Goal: Information Seeking & Learning: Learn about a topic

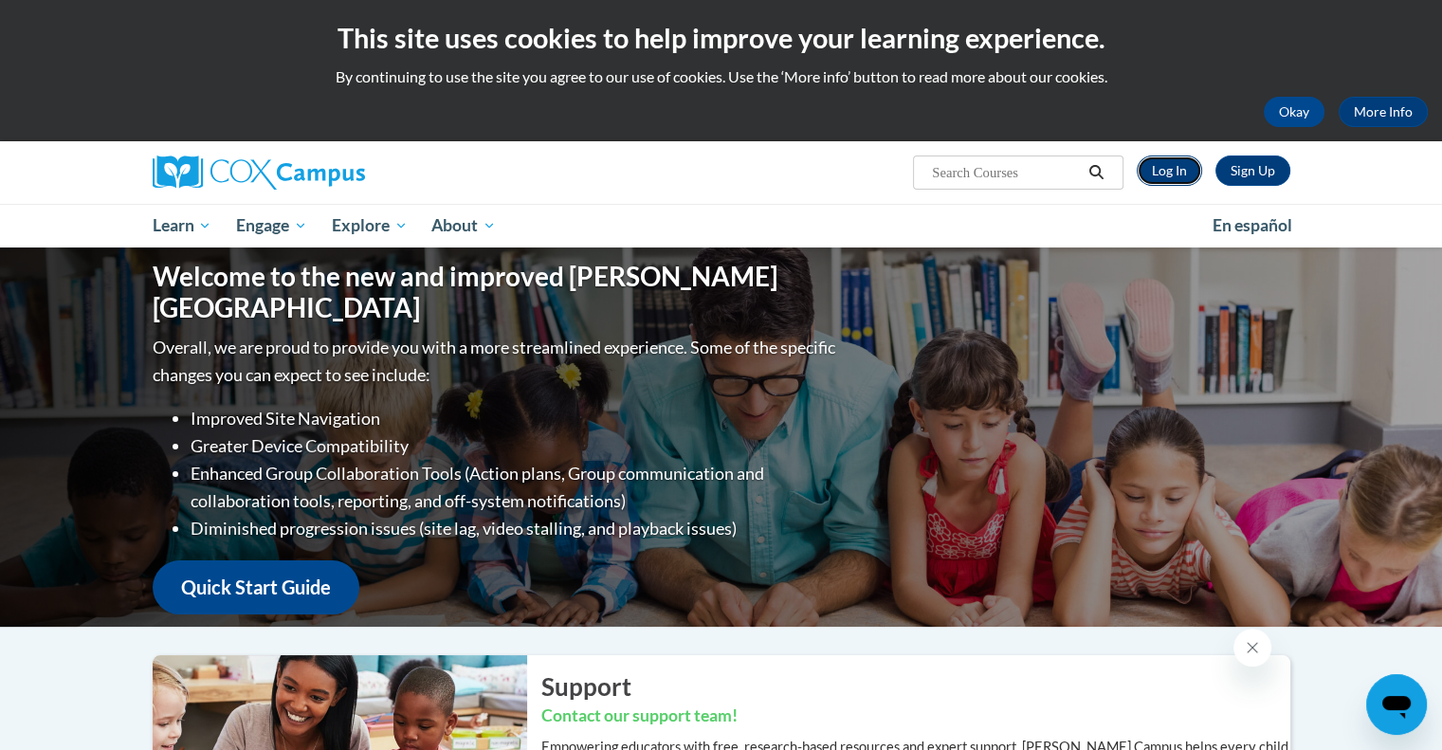
click at [1196, 168] on link "Log In" at bounding box center [1169, 170] width 65 height 30
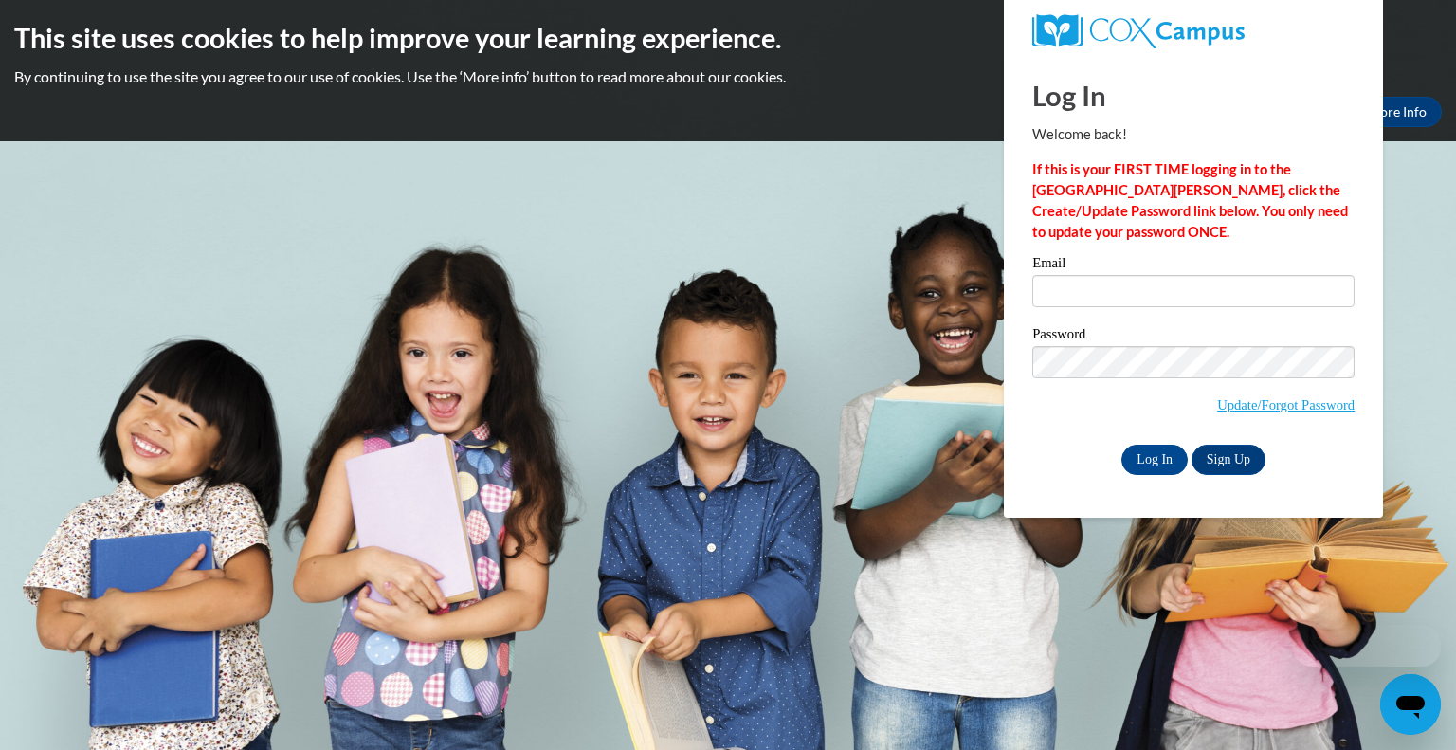
click at [1131, 308] on div "Email" at bounding box center [1193, 288] width 322 height 65
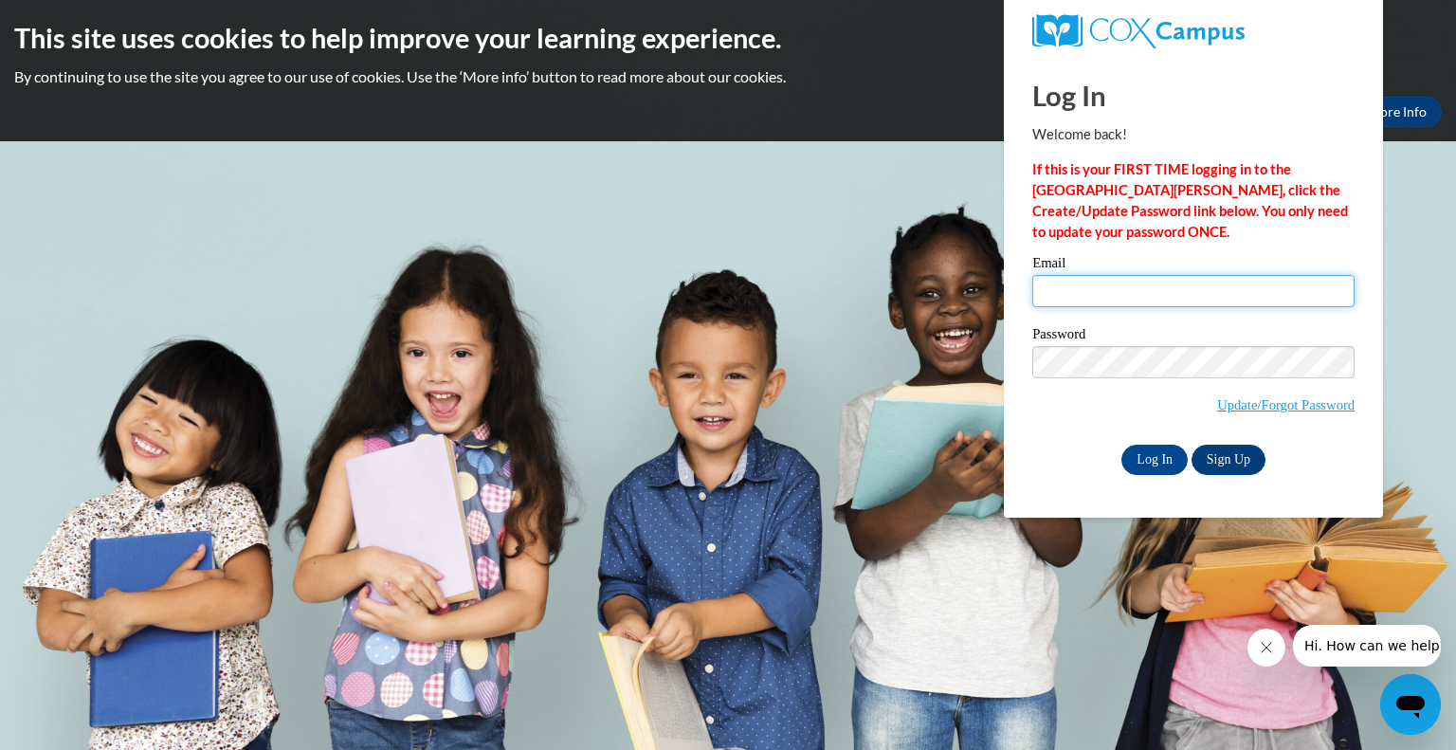
click at [1122, 305] on input "Email" at bounding box center [1193, 291] width 322 height 32
type input "destiny.campa@my.utsa.edu"
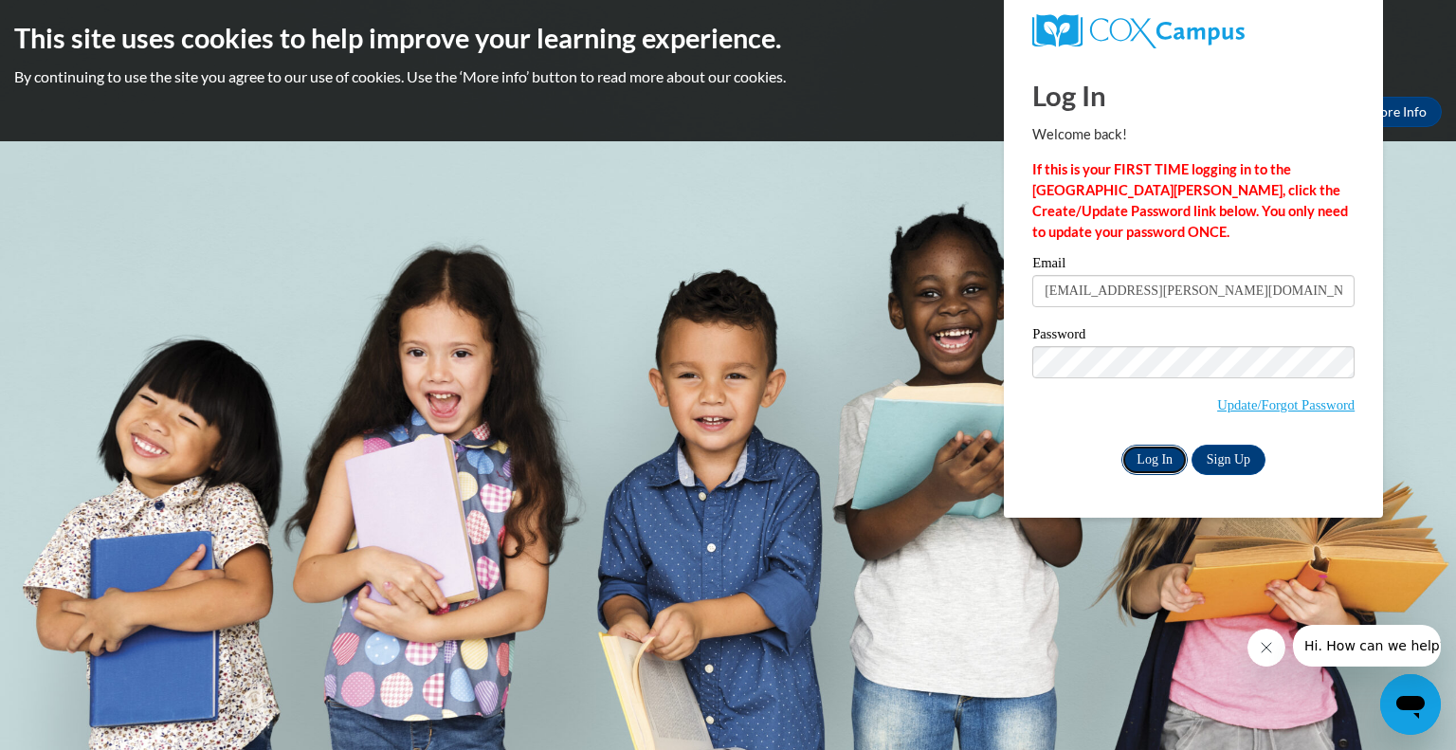
click at [1145, 449] on input "Log In" at bounding box center [1155, 460] width 66 height 30
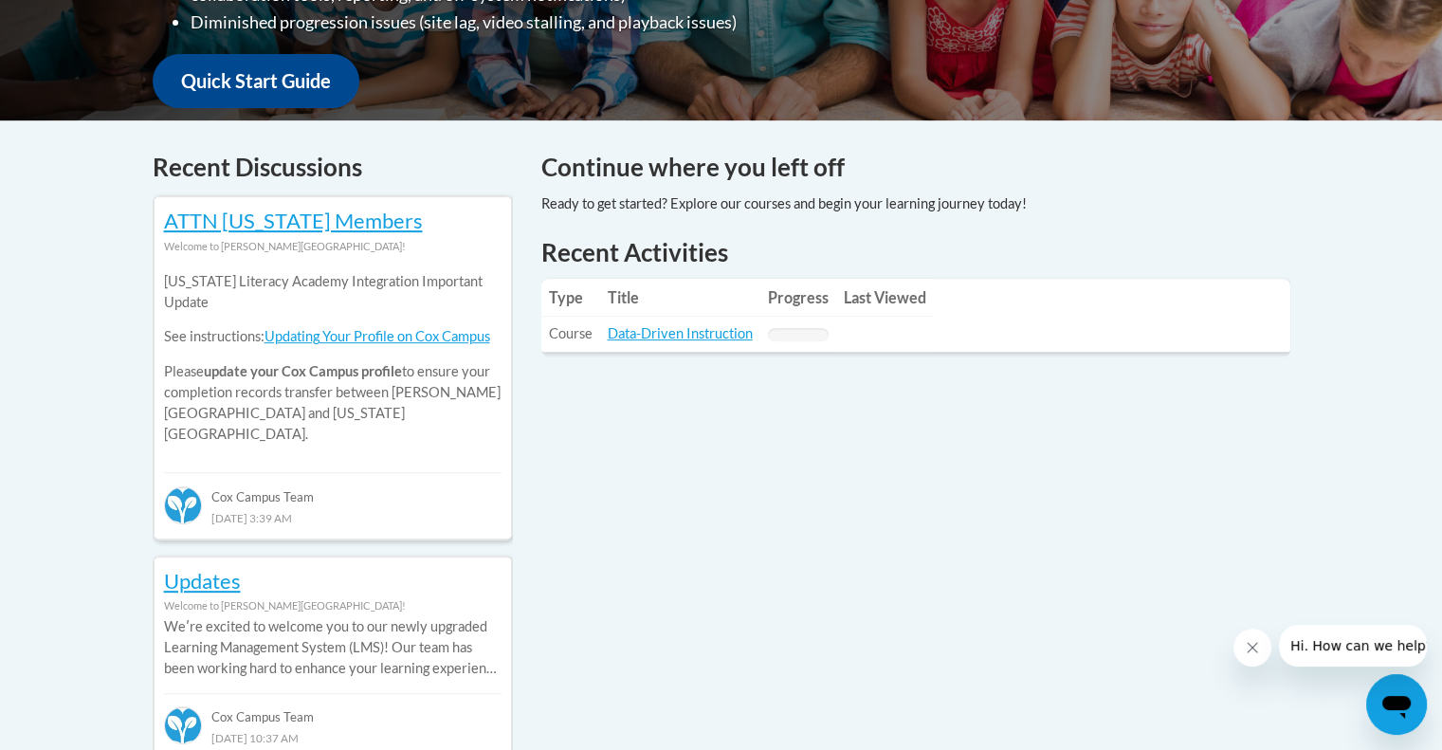
scroll to position [686, 0]
click at [670, 343] on td "Title: Data-Driven Instruction" at bounding box center [680, 334] width 160 height 35
click at [667, 339] on link "Data-Driven Instruction" at bounding box center [680, 333] width 145 height 16
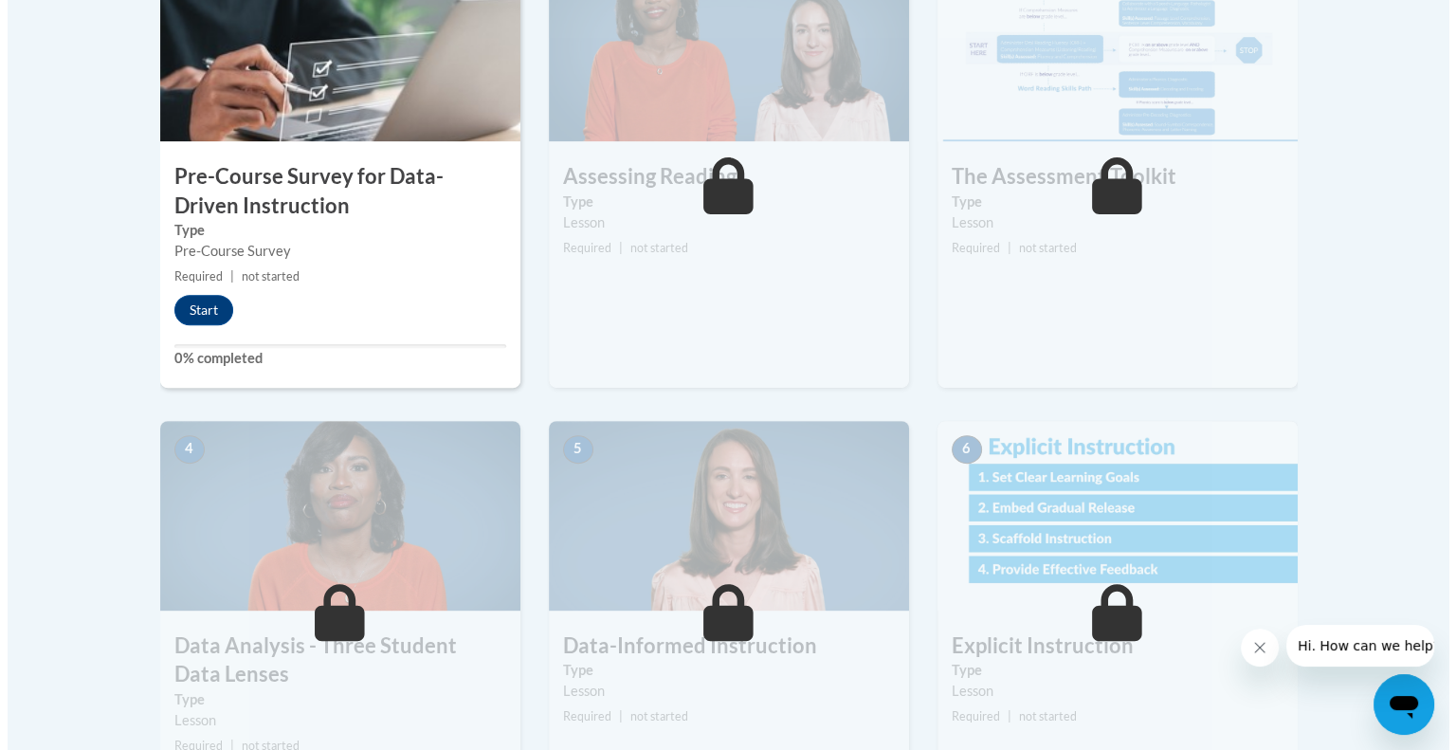
scroll to position [567, 0]
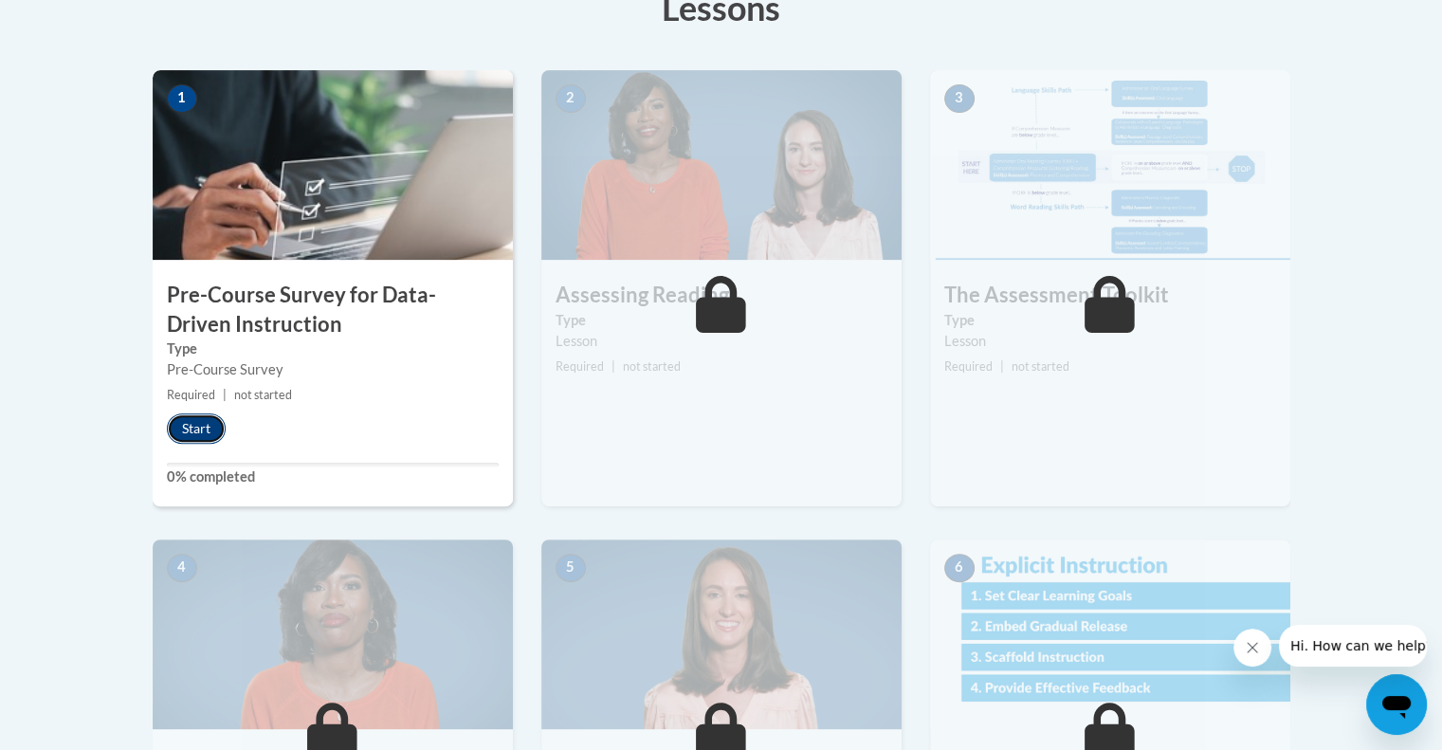
click at [195, 430] on button "Start" at bounding box center [196, 428] width 59 height 30
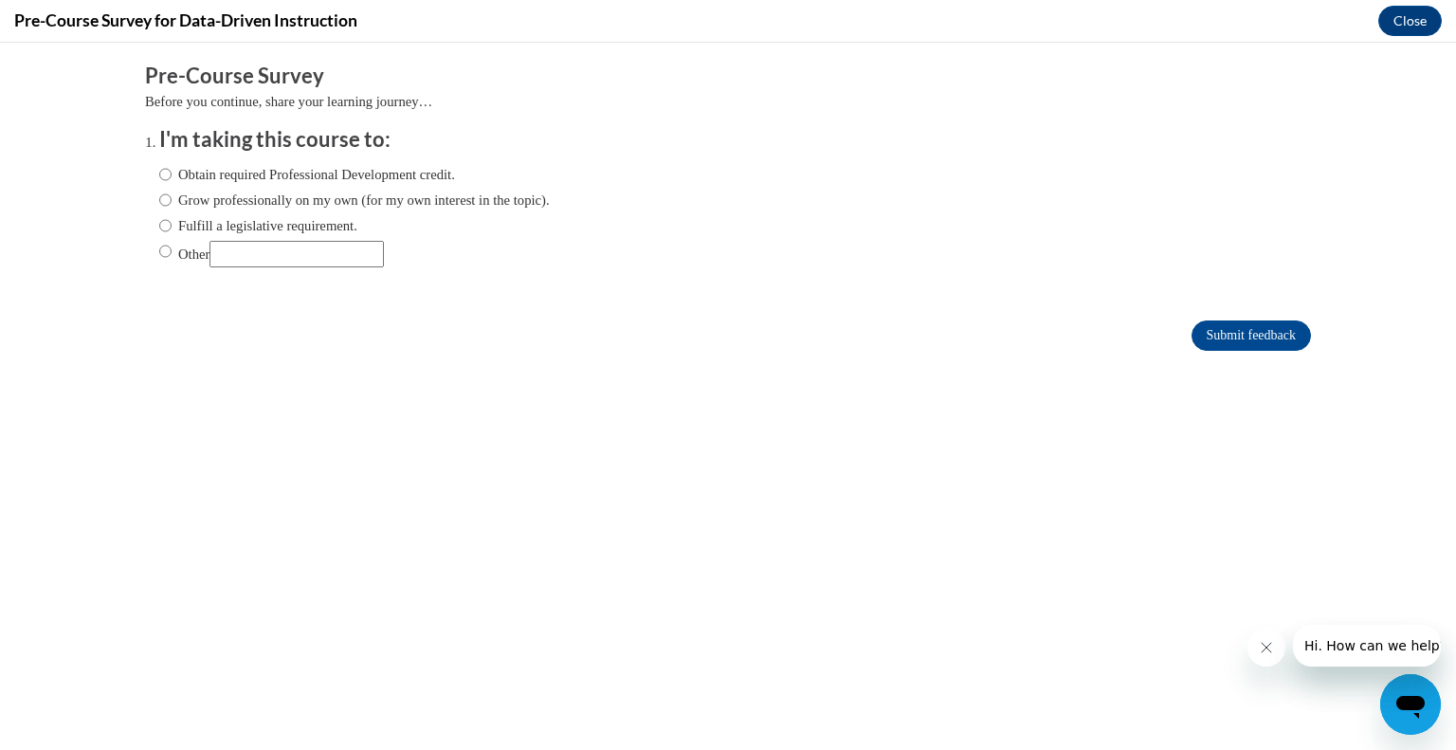
scroll to position [0, 0]
click at [186, 169] on label "Obtain required Professional Development credit." at bounding box center [307, 174] width 296 height 21
click at [172, 169] on input "Obtain required Professional Development credit." at bounding box center [165, 174] width 12 height 21
radio input "true"
click at [1241, 331] on input "Submit feedback" at bounding box center [1251, 335] width 119 height 30
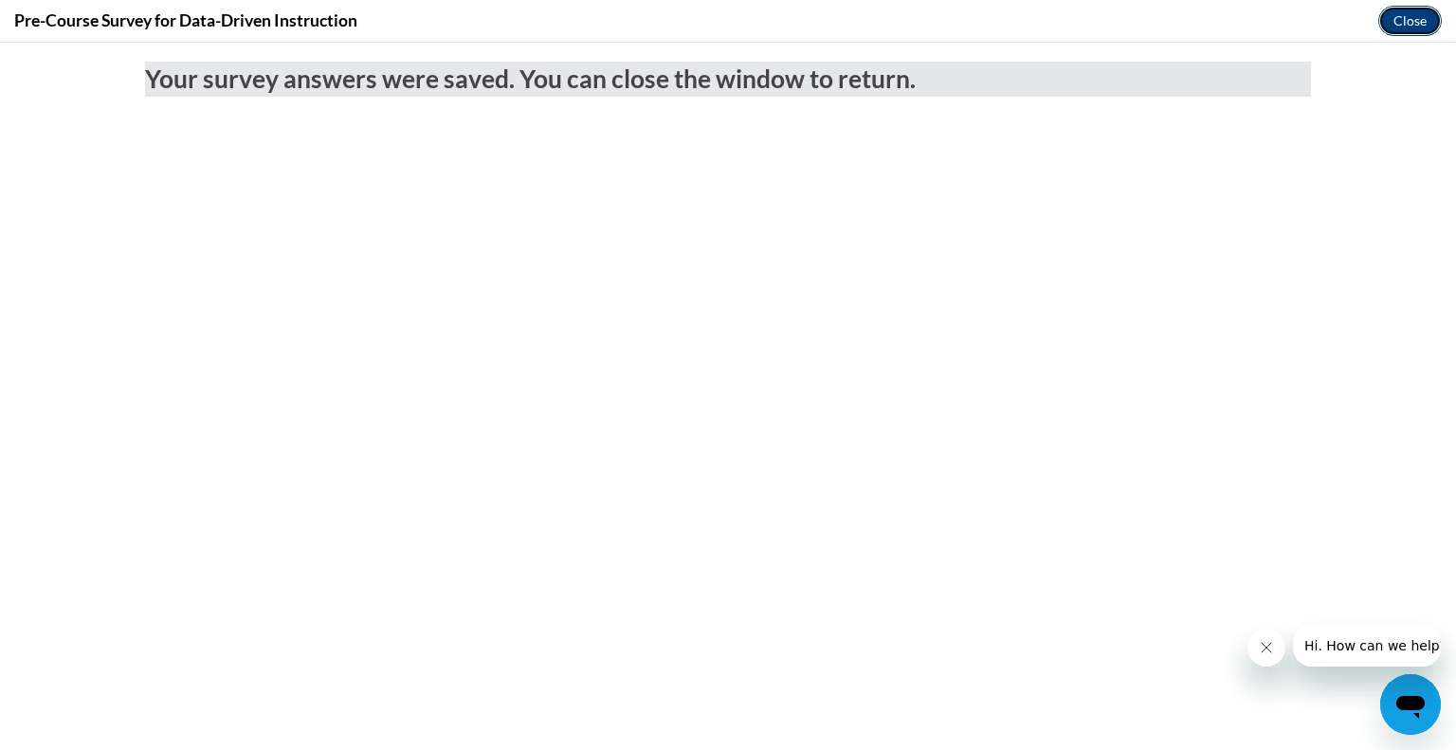
click at [1407, 13] on button "Close" at bounding box center [1410, 21] width 64 height 30
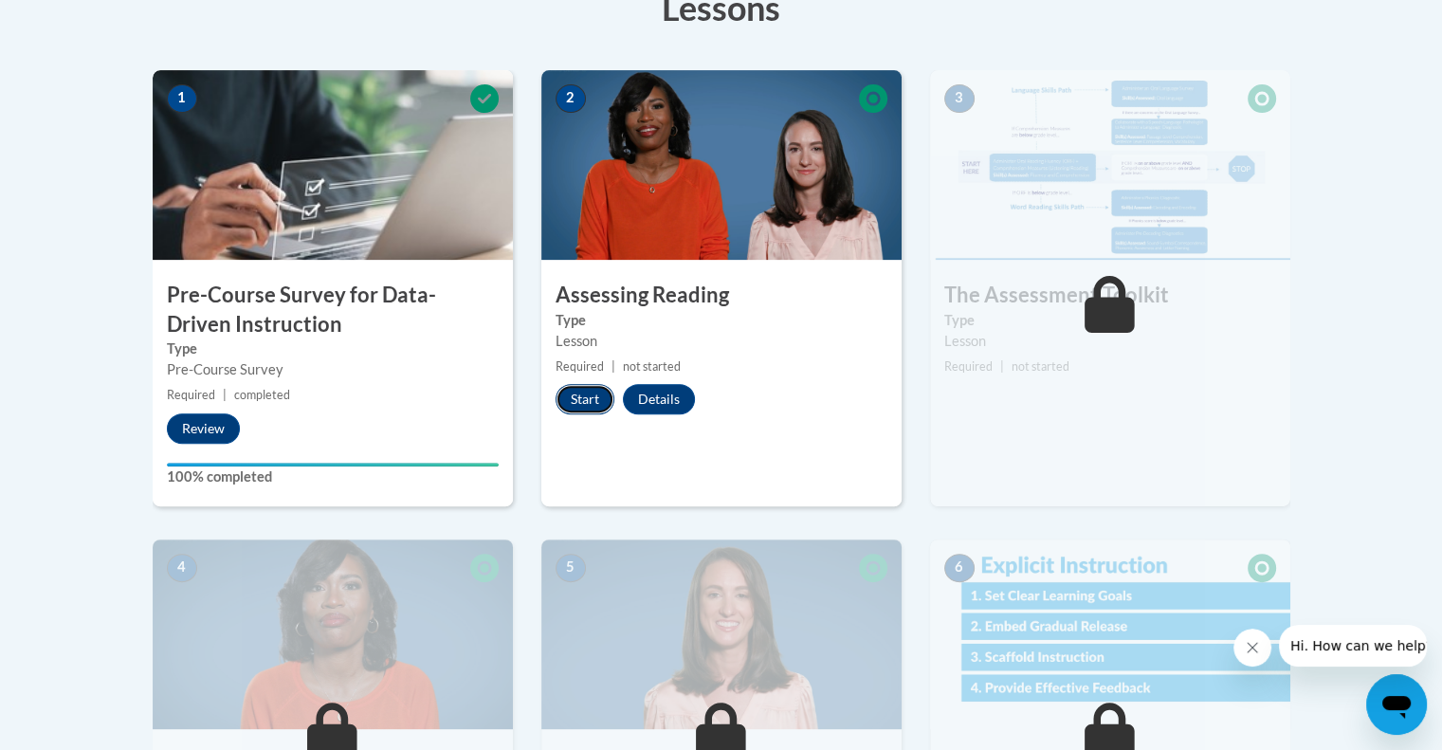
click at [583, 401] on button "Start" at bounding box center [585, 399] width 59 height 30
